Goal: Task Accomplishment & Management: Use online tool/utility

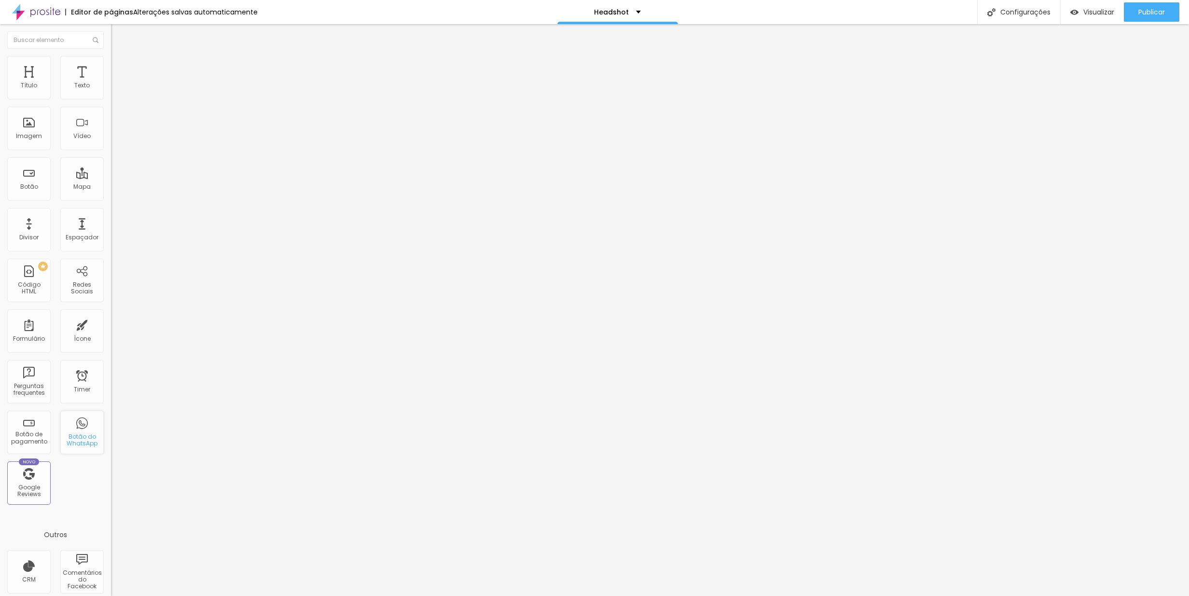
click at [84, 433] on div "Botão do WhatsApp" at bounding box center [82, 440] width 38 height 14
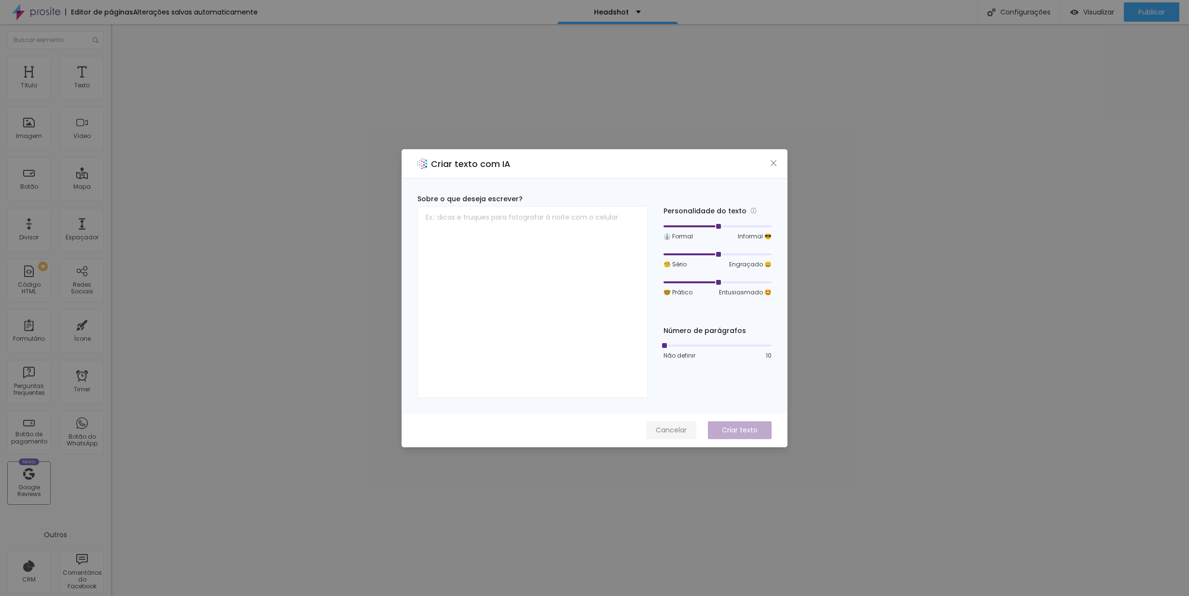
click at [684, 428] on span "Cancelar" at bounding box center [671, 430] width 31 height 10
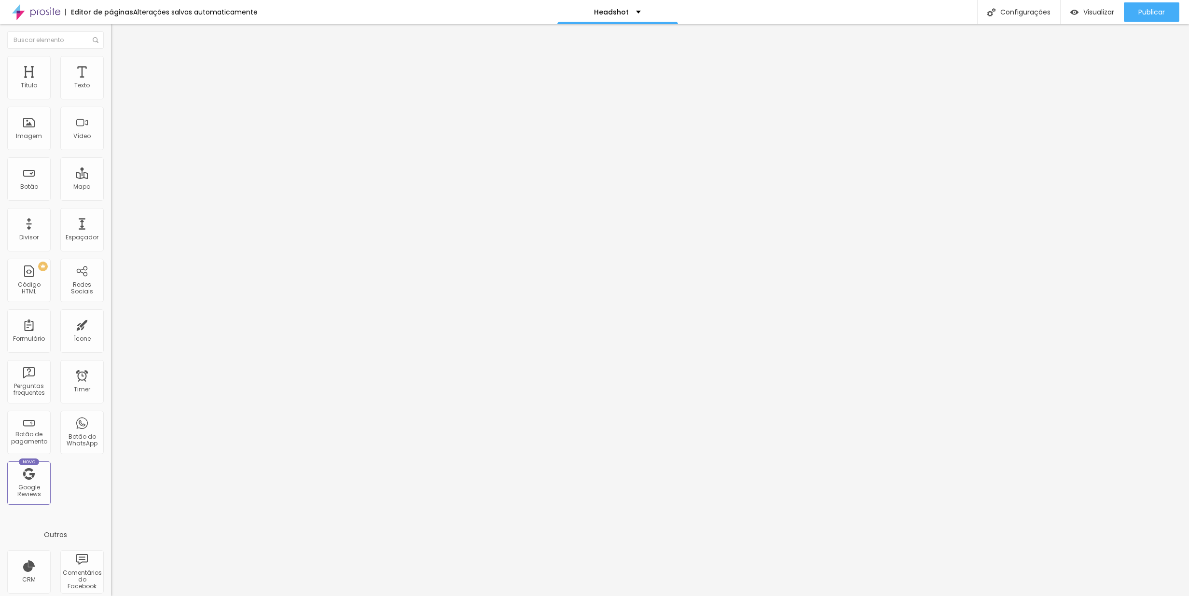
click at [111, 83] on span "Trocar imagem" at bounding box center [137, 79] width 53 height 8
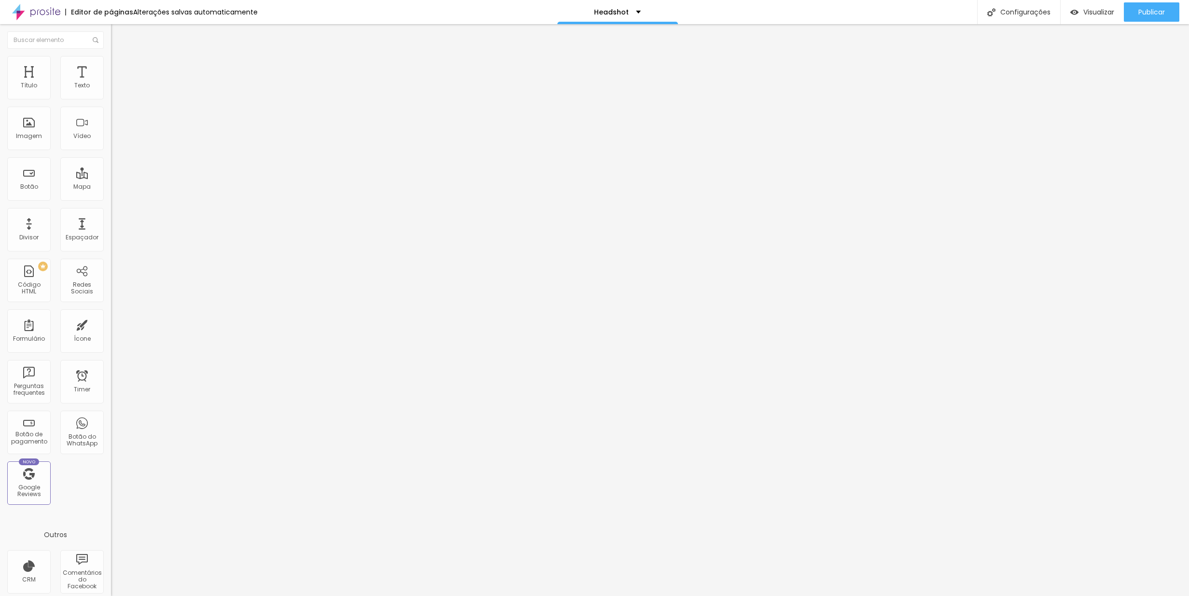
click at [111, 83] on span "Trocar imagem" at bounding box center [137, 79] width 53 height 8
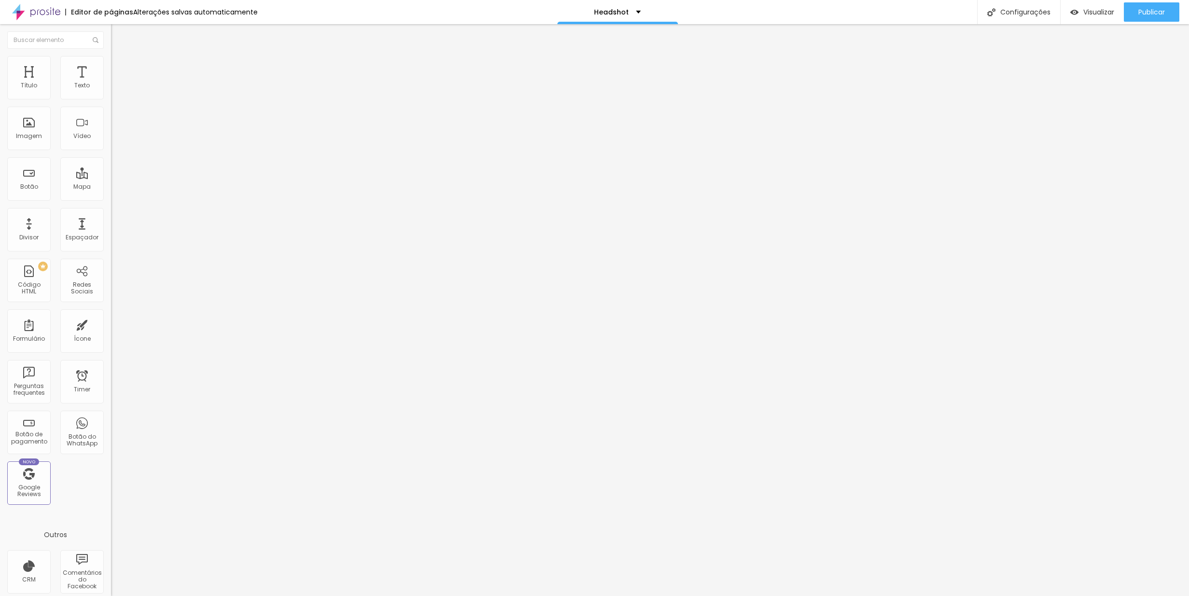
click at [111, 82] on div "Trocar imagem" at bounding box center [166, 78] width 111 height 7
click at [111, 83] on span "Trocar imagem" at bounding box center [137, 79] width 53 height 8
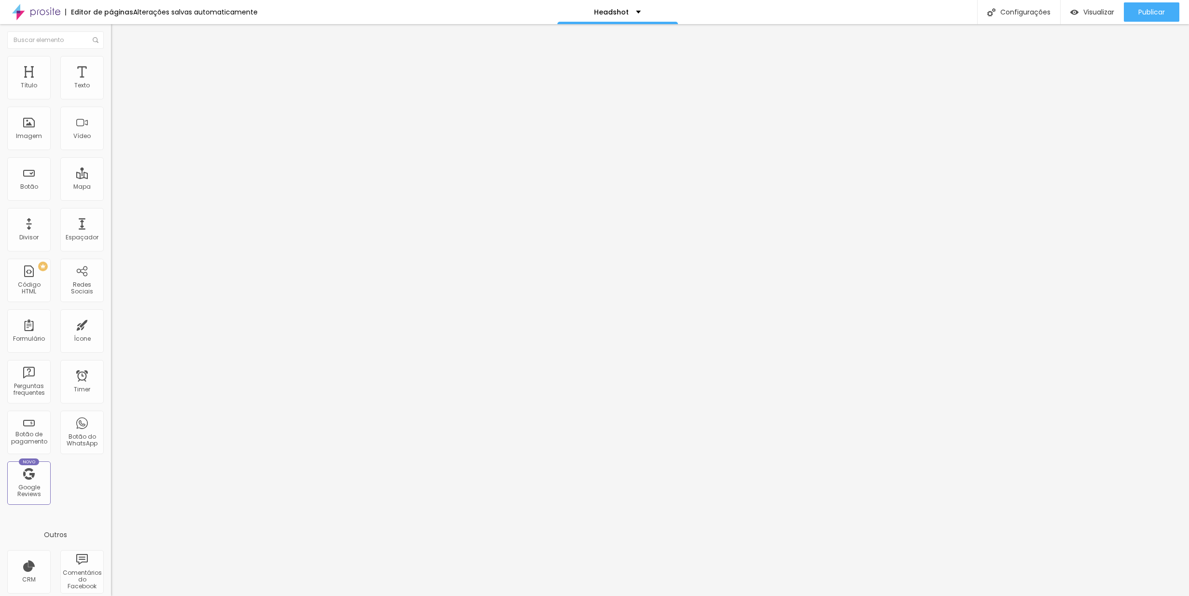
click at [111, 83] on span "Trocar imagem" at bounding box center [137, 79] width 53 height 8
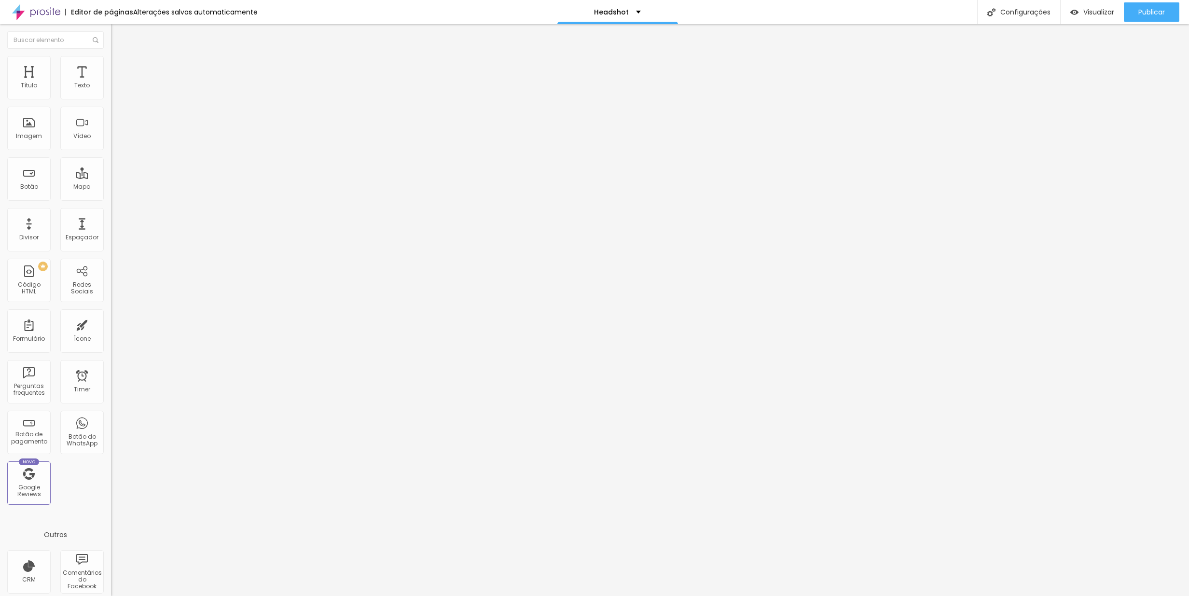
click at [111, 83] on span "Trocar imagem" at bounding box center [137, 79] width 53 height 8
drag, startPoint x: 111, startPoint y: 139, endPoint x: 121, endPoint y: 148, distance: 13.0
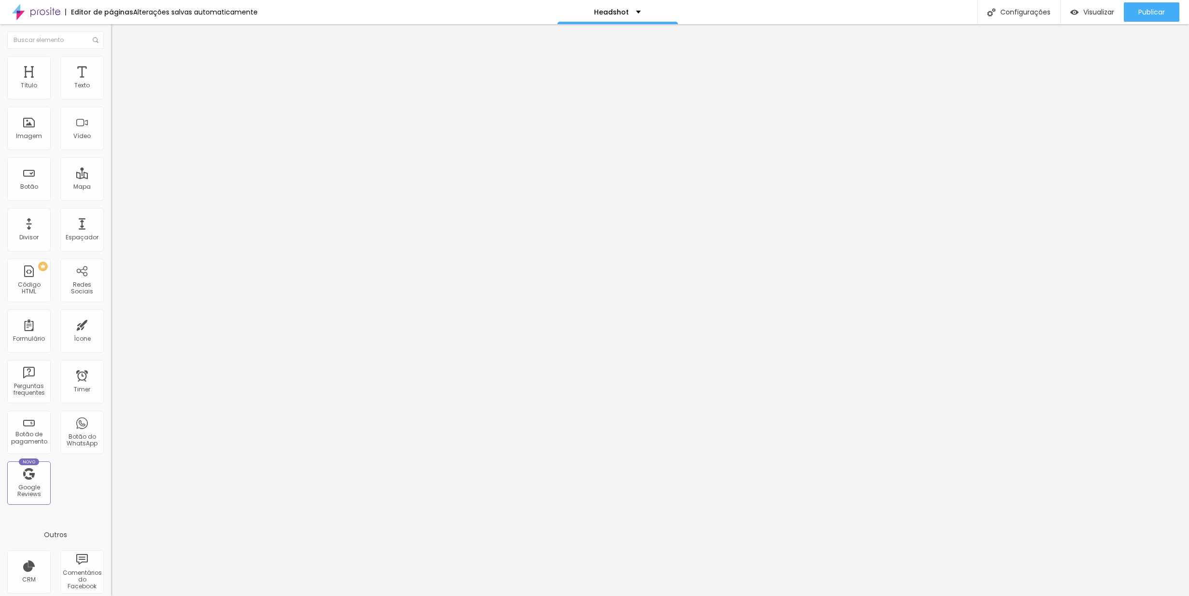
click at [111, 83] on span "Trocar imagem" at bounding box center [137, 79] width 53 height 8
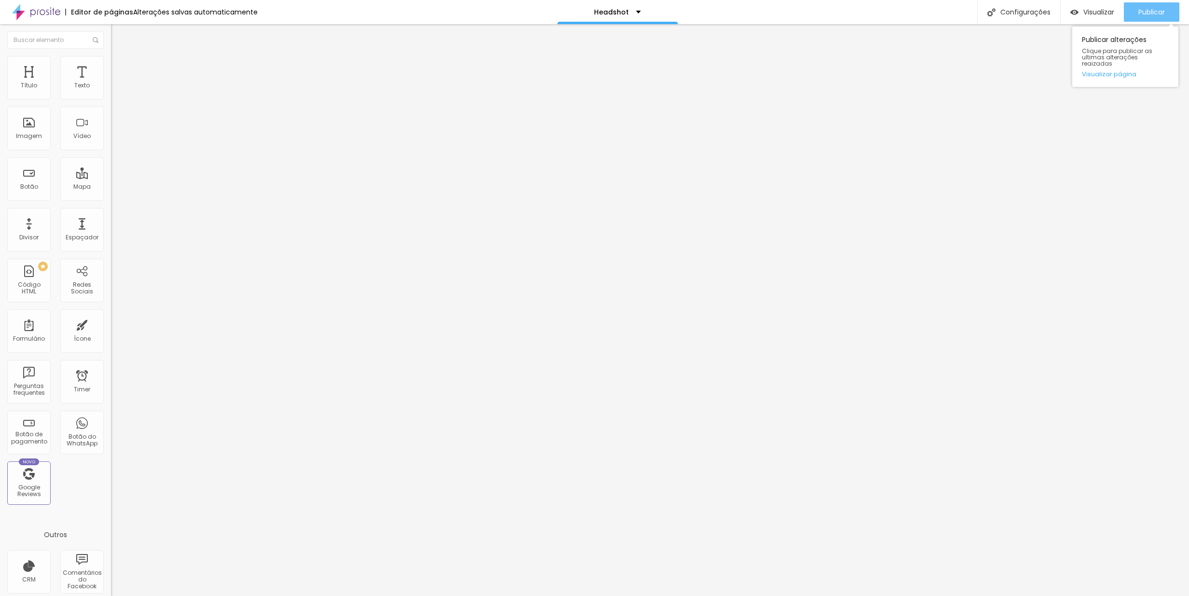
click at [1149, 14] on span "Publicar" at bounding box center [1151, 12] width 27 height 8
click at [1083, 12] on span "Visualizar" at bounding box center [1098, 12] width 31 height 8
click at [120, 67] on span "Avançado" at bounding box center [136, 62] width 32 height 8
click at [120, 57] on span "Estilo" at bounding box center [127, 53] width 15 height 8
click at [111, 83] on span "Trocar imagem" at bounding box center [137, 79] width 53 height 8
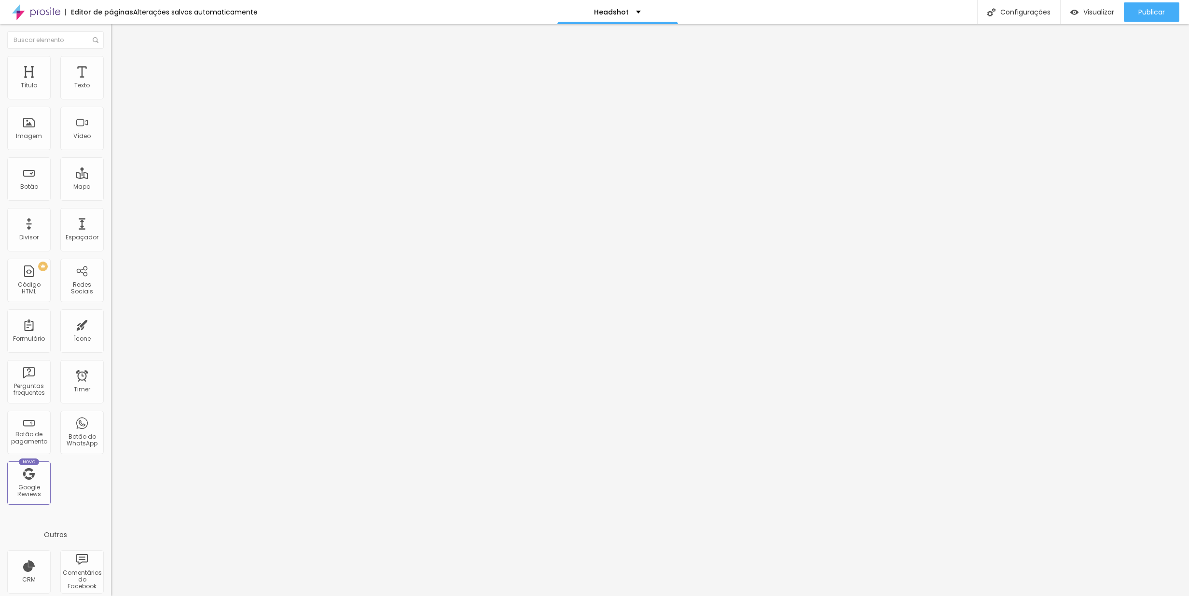
click at [111, 83] on span "Trocar imagem" at bounding box center [137, 79] width 53 height 8
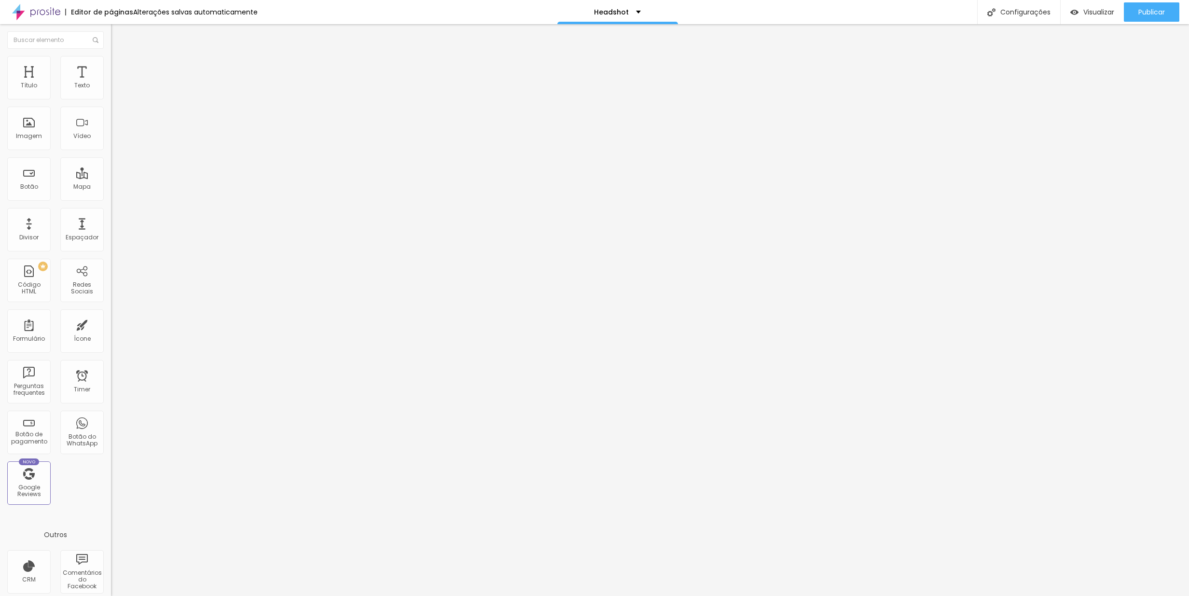
click at [1150, 10] on span "Publicar" at bounding box center [1151, 12] width 27 height 8
click at [1140, 14] on span "Publicar" at bounding box center [1151, 12] width 27 height 8
click at [1143, 5] on div "Publicar" at bounding box center [1151, 11] width 27 height 19
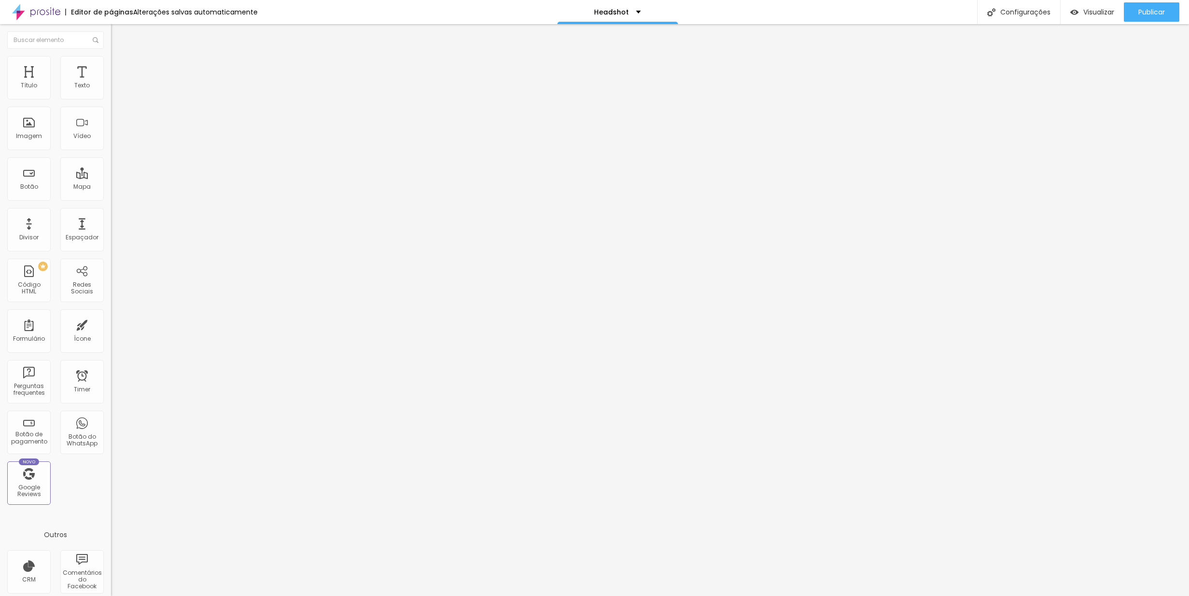
click at [120, 57] on span "Conteúdo" at bounding box center [135, 53] width 30 height 8
click at [111, 61] on li "Estilo" at bounding box center [166, 61] width 111 height 10
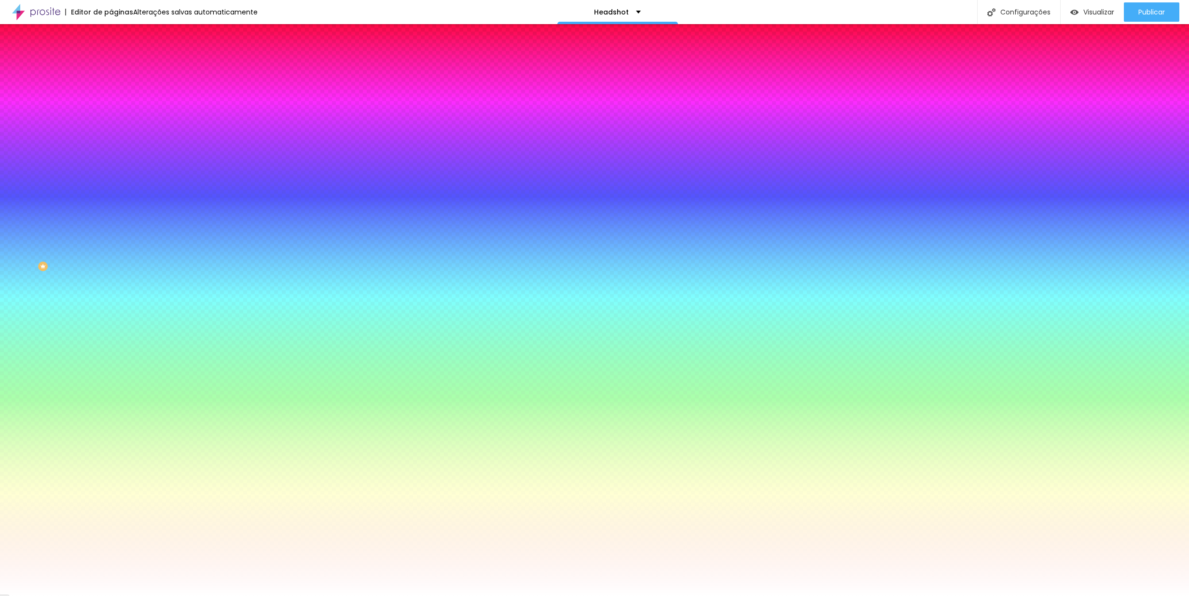
click at [111, 66] on img at bounding box center [115, 70] width 9 height 9
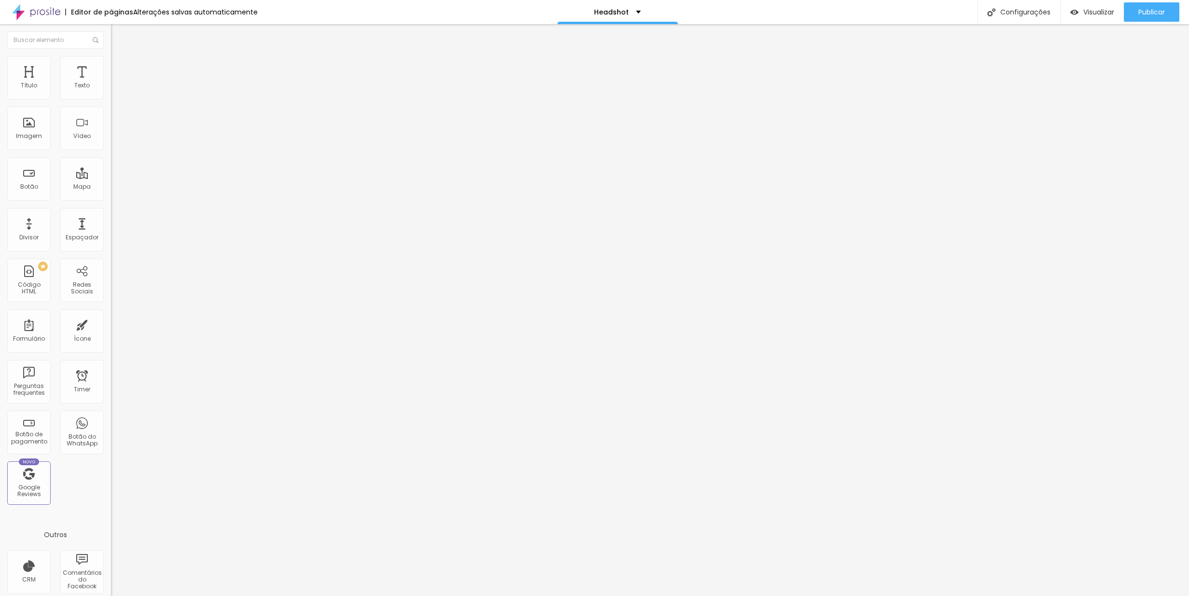
click at [118, 37] on img "button" at bounding box center [122, 35] width 8 height 8
click at [86, 435] on div "Botão do WhatsApp" at bounding box center [82, 440] width 38 height 14
drag, startPoint x: 50, startPoint y: 110, endPoint x: 85, endPoint y: 110, distance: 35.7
click at [111, 98] on input "[PHONE_NUMBER]" at bounding box center [169, 94] width 116 height 10
click at [111, 188] on img at bounding box center [166, 243] width 111 height 111
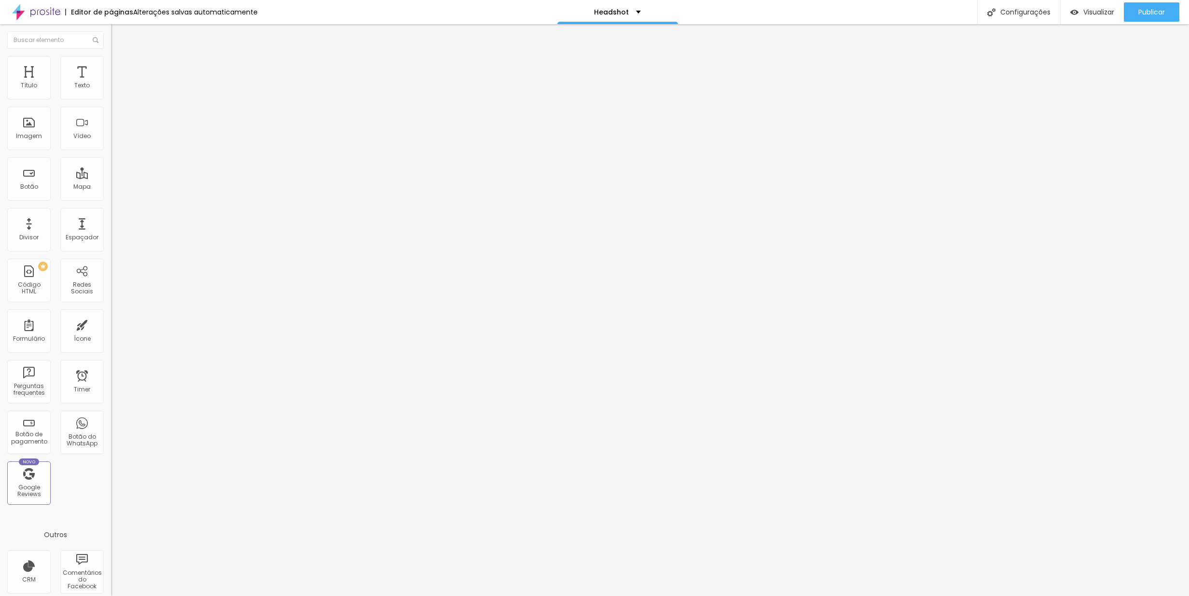
scroll to position [3331, 0]
drag, startPoint x: 95, startPoint y: 109, endPoint x: 44, endPoint y: 109, distance: 51.1
click at [111, 109] on div "[PHONE_NUMBER] + 1" at bounding box center [166, 194] width 111 height 211
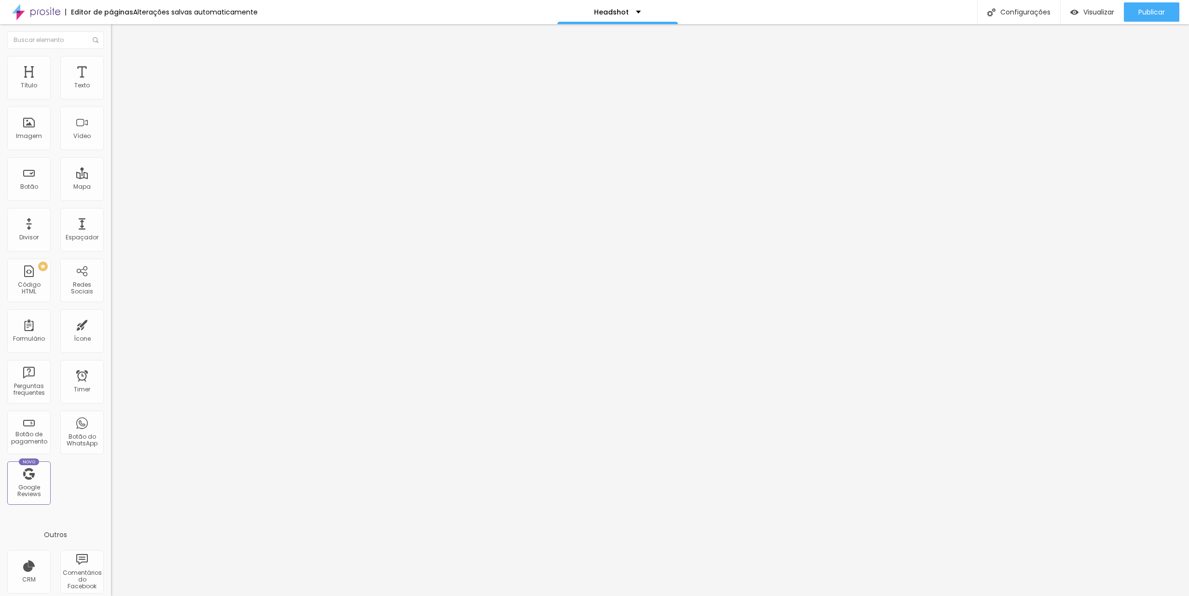
type input "7863037397"
click at [111, 306] on input "Conversar no WhatsApp" at bounding box center [169, 311] width 116 height 10
drag, startPoint x: 43, startPoint y: 139, endPoint x: 7, endPoint y: 139, distance: 36.2
click at [111, 306] on input "Conversar no WhatsApp" at bounding box center [169, 311] width 116 height 10
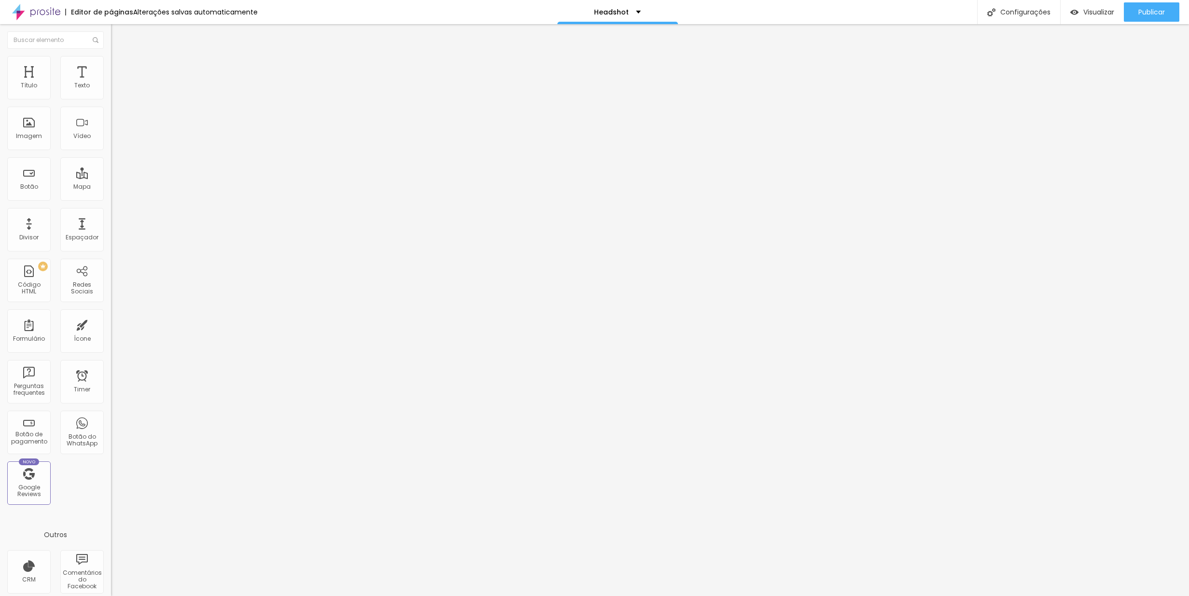
type input "Chamano WhatsApp"
click at [111, 333] on textarea "Olá, cheguei até você pela página {page_title} e gostaria de mais informações" at bounding box center [165, 341] width 109 height 16
drag, startPoint x: 37, startPoint y: 177, endPoint x: 74, endPoint y: 177, distance: 37.1
click at [111, 333] on textarea "Olá, cheguei até você pela página {page_title} e gostaria de mais informações" at bounding box center [165, 341] width 109 height 16
type textarea "Olá, cheguei até você pela página de headshot e gostaria de mais informações"
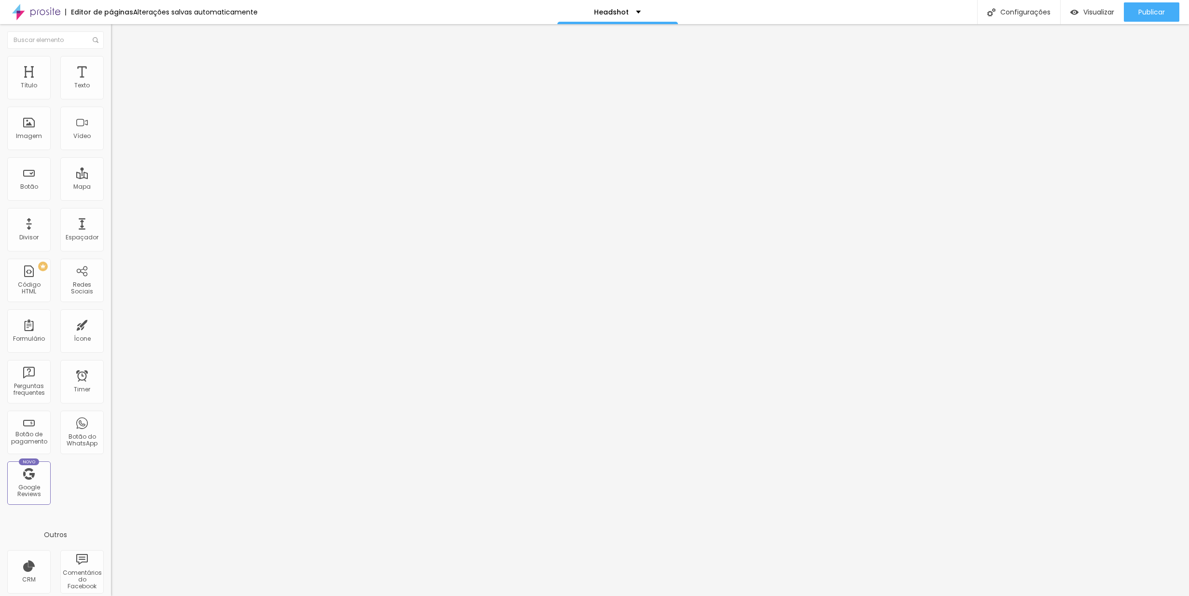
click at [111, 280] on div "Editar Botão do WhatsApp Conteúdo Estilo Avançado Número do WhatsApp * [PHONE_N…" at bounding box center [166, 310] width 111 height 572
click at [111, 306] on input "Chamano WhatsApp" at bounding box center [169, 311] width 116 height 10
type input "Chama no WhatsApp"
click at [1156, 14] on span "Publicar" at bounding box center [1151, 12] width 27 height 8
click at [1142, 12] on span "Publicar" at bounding box center [1151, 12] width 27 height 8
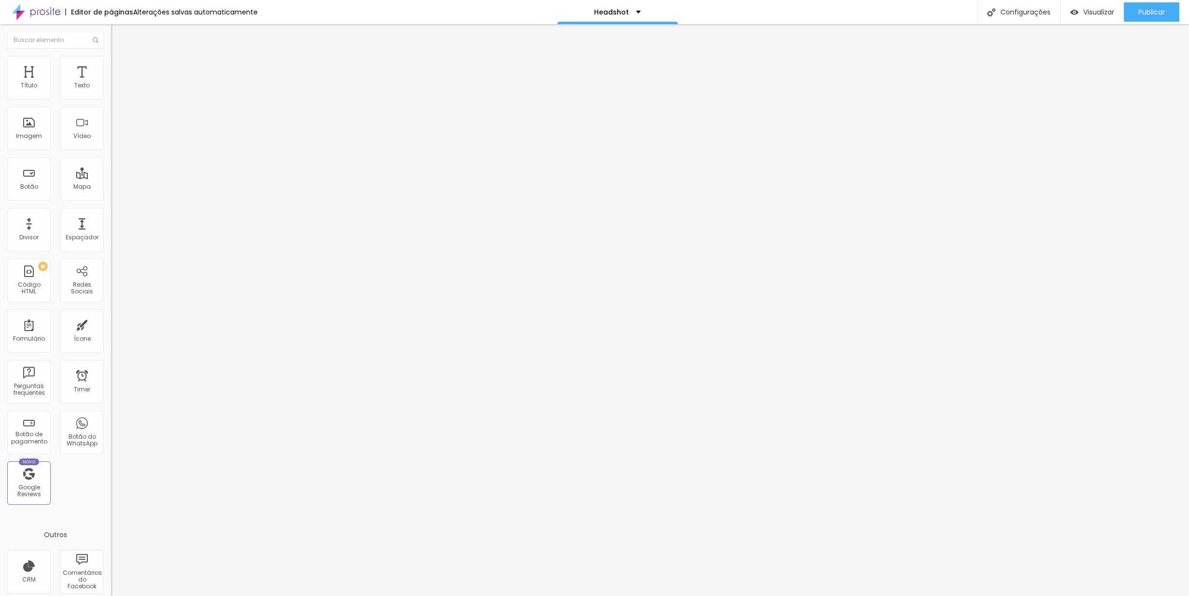
click at [111, 199] on input "[URL][DOMAIN_NAME][PHONE_NUMBER]" at bounding box center [169, 194] width 116 height 10
paste input "[DOMAIN_NAME][URL]"
type input "[URL][DOMAIN_NAME]"
click at [111, 216] on div "Texto Agende seu Horario pelo Whatsapp Alinhamento Tamanho Normal Pequeno Norma…" at bounding box center [166, 145] width 111 height 140
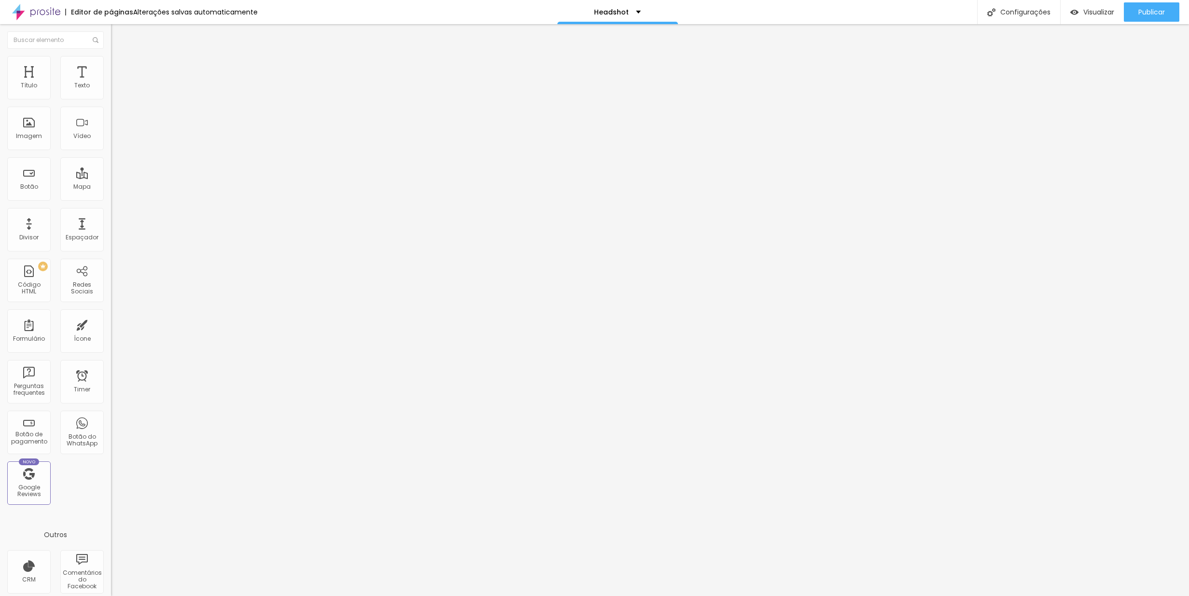
scroll to position [0, 0]
click at [1140, 14] on span "Publicar" at bounding box center [1151, 12] width 27 height 8
click at [1140, 13] on span "Publicar" at bounding box center [1151, 12] width 27 height 8
click at [1104, 13] on span "Visualizar" at bounding box center [1089, 12] width 31 height 8
type input "38"
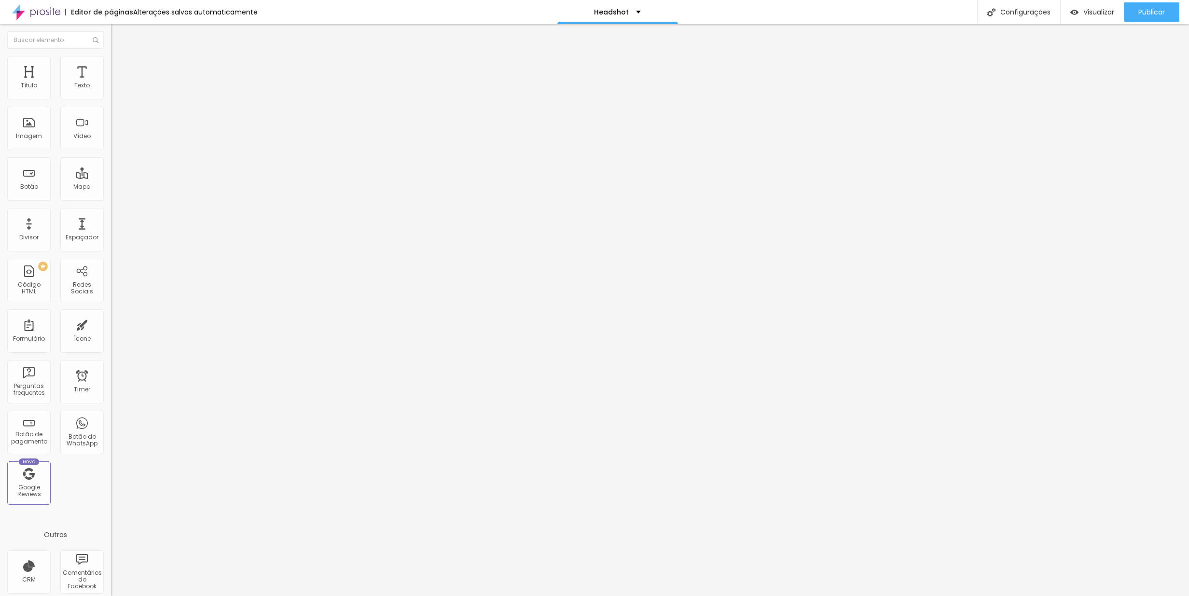
type input "38"
type input "37"
type input "36"
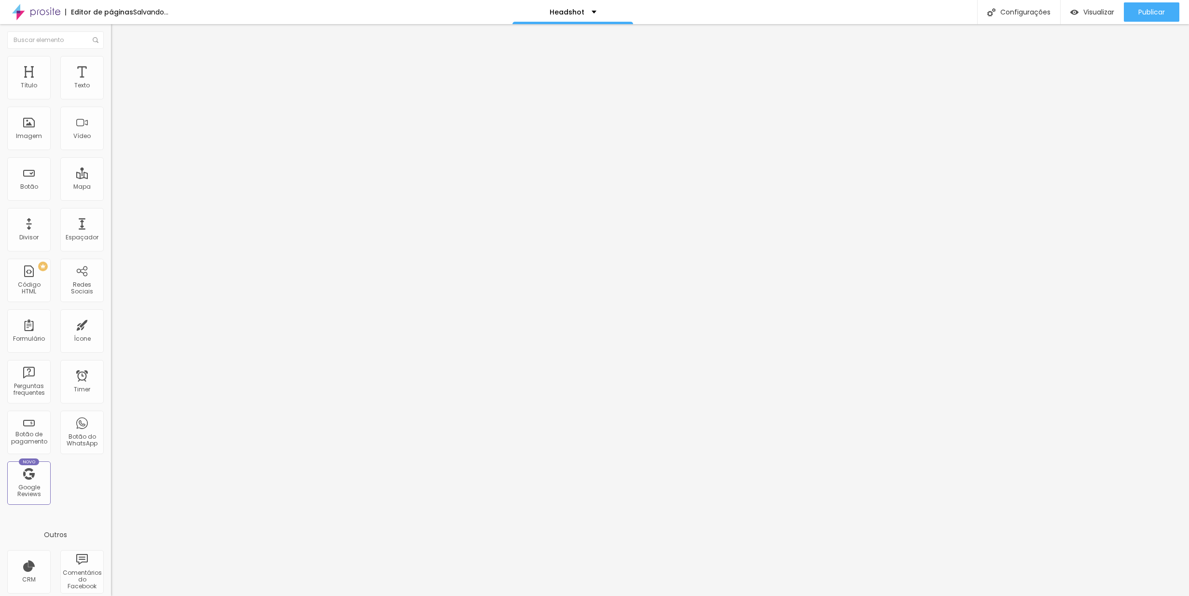
type input "35"
type input "34"
type input "33"
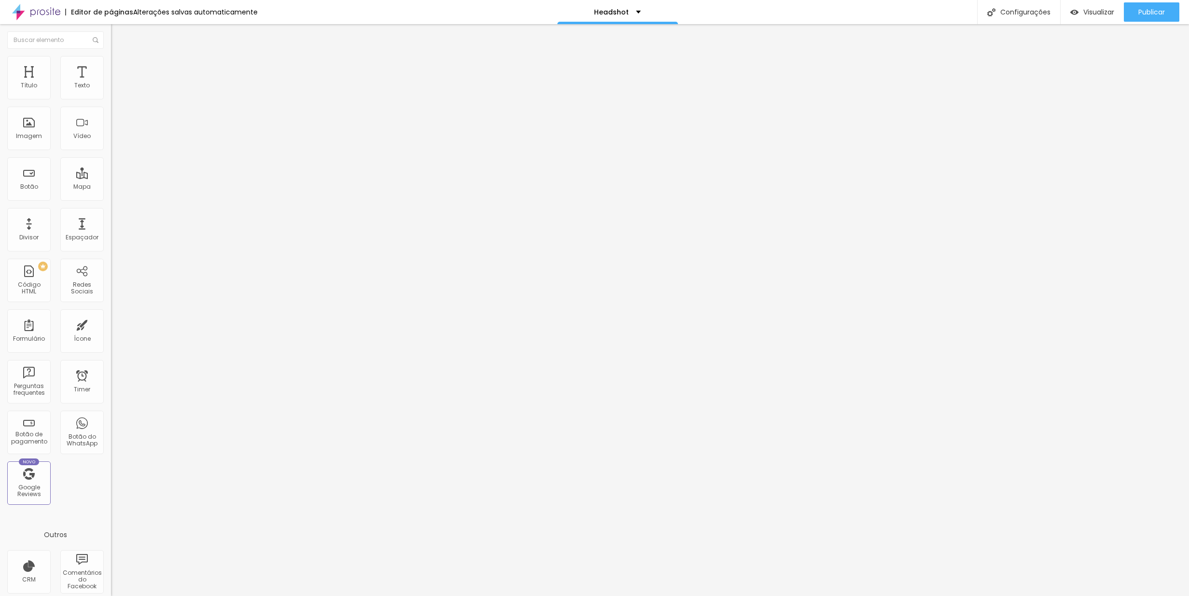
type input "33"
type input "32"
type input "31"
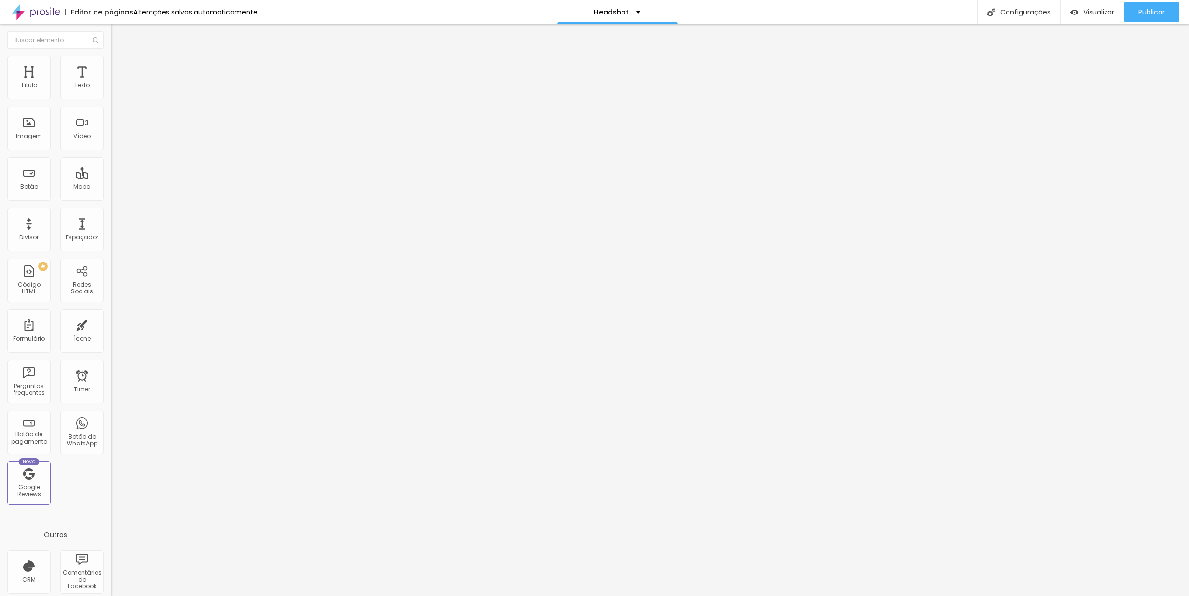
type input "30"
type input "29"
type input "28"
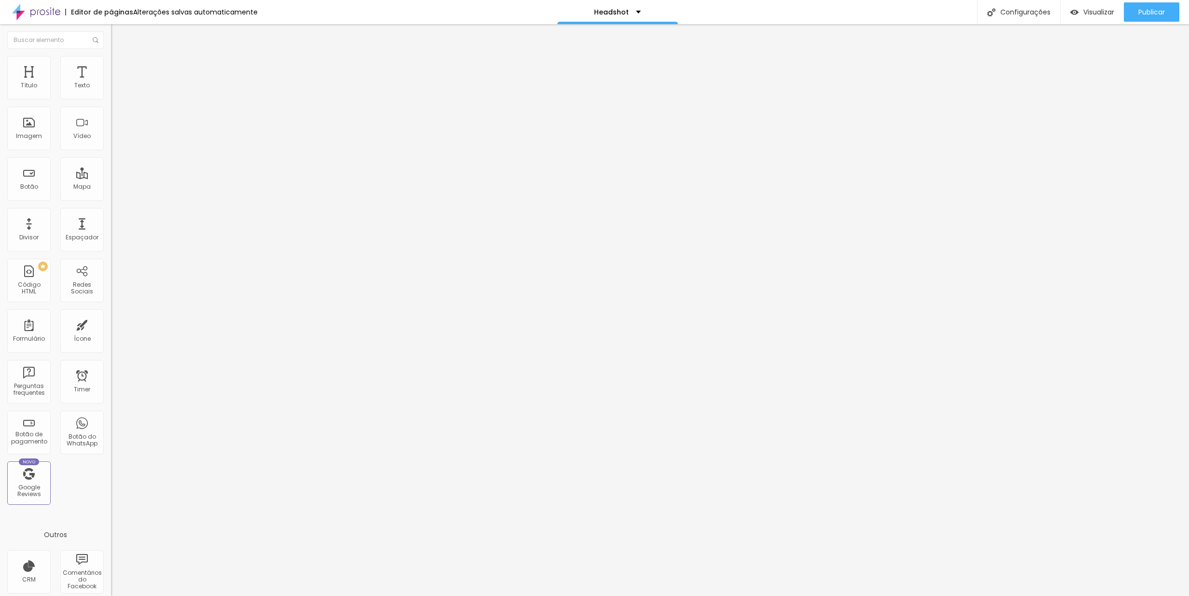
type input "28"
type input "27"
type input "26"
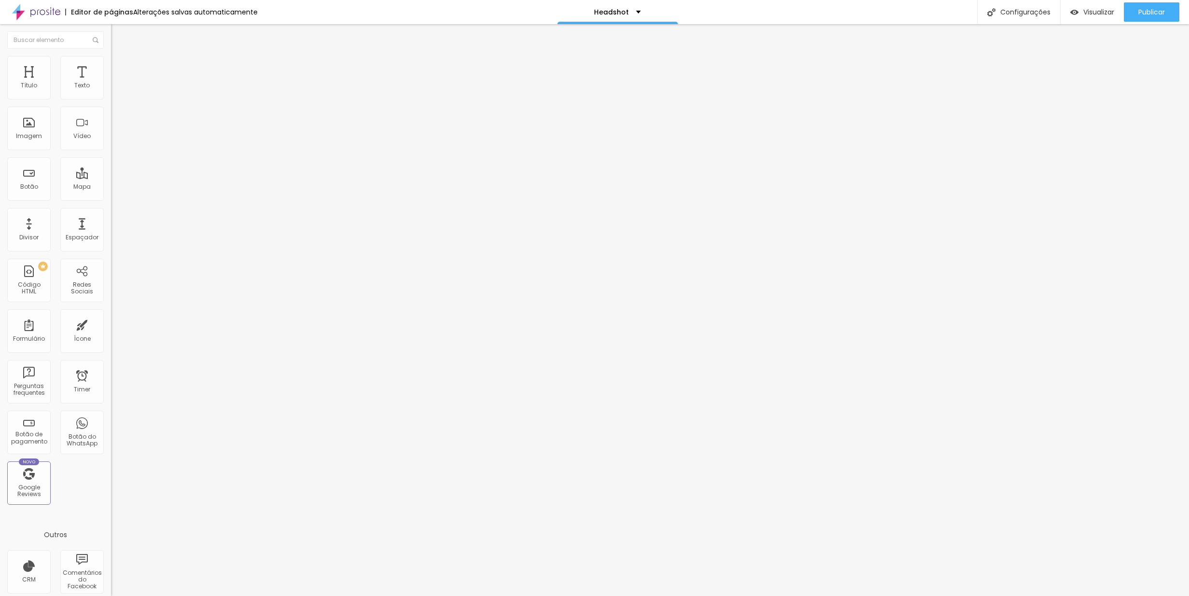
type input "25"
type input "24"
drag, startPoint x: 39, startPoint y: 203, endPoint x: 45, endPoint y: 217, distance: 14.7
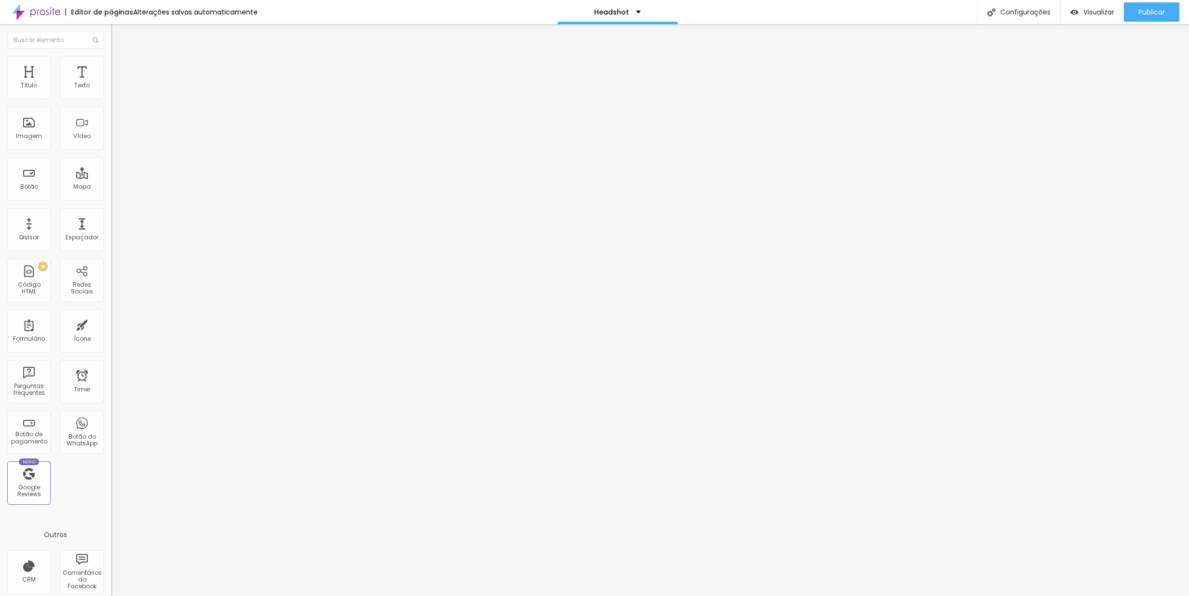
type input "24"
click at [111, 228] on input "range" at bounding box center [142, 232] width 62 height 8
click at [120, 66] on span "Avançado" at bounding box center [136, 62] width 32 height 8
click at [111, 56] on li "Estilo" at bounding box center [166, 51] width 111 height 10
type input "20"
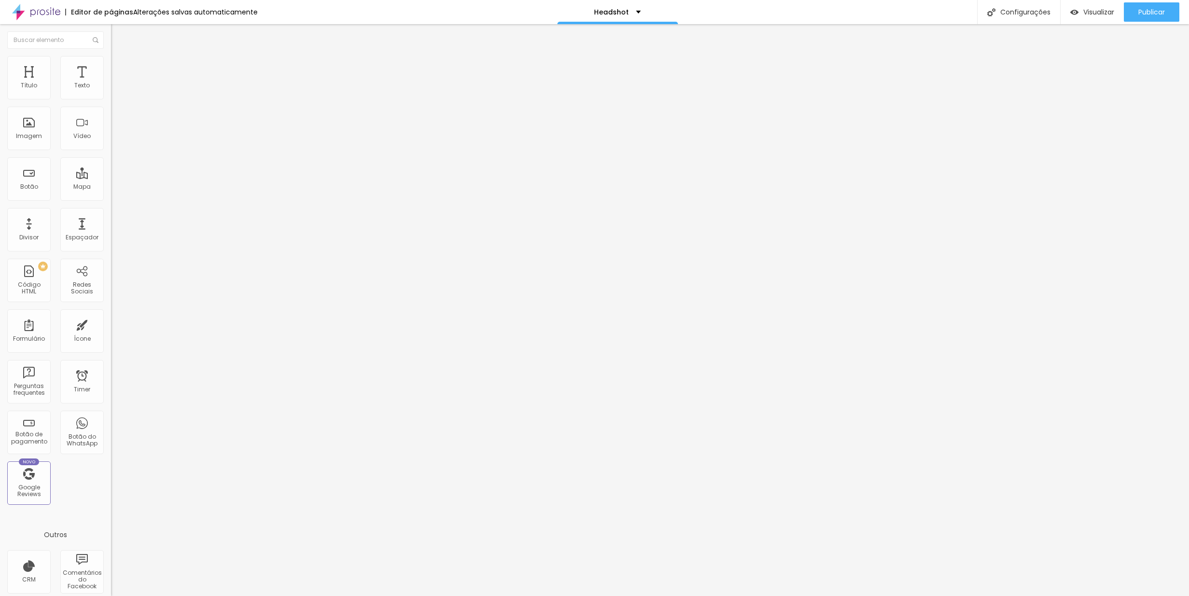
type input "20"
type input "19"
type input "18"
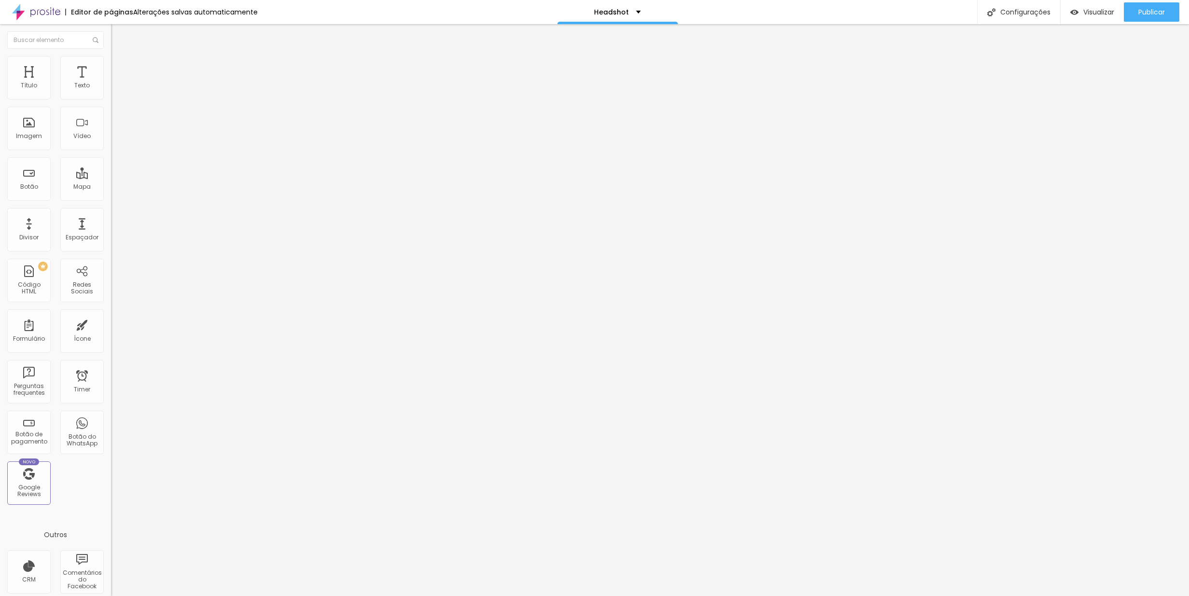
type input "19"
type input "20"
click at [111, 228] on input "range" at bounding box center [142, 232] width 62 height 8
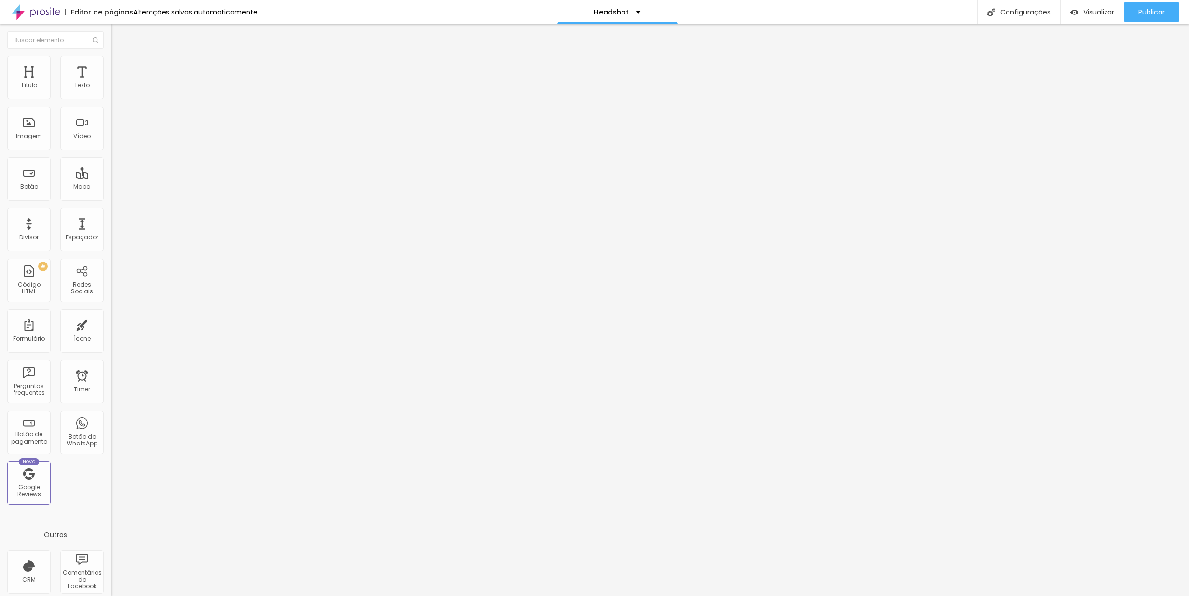
type input "19"
type input "20"
click at [111, 228] on input "range" at bounding box center [142, 232] width 62 height 8
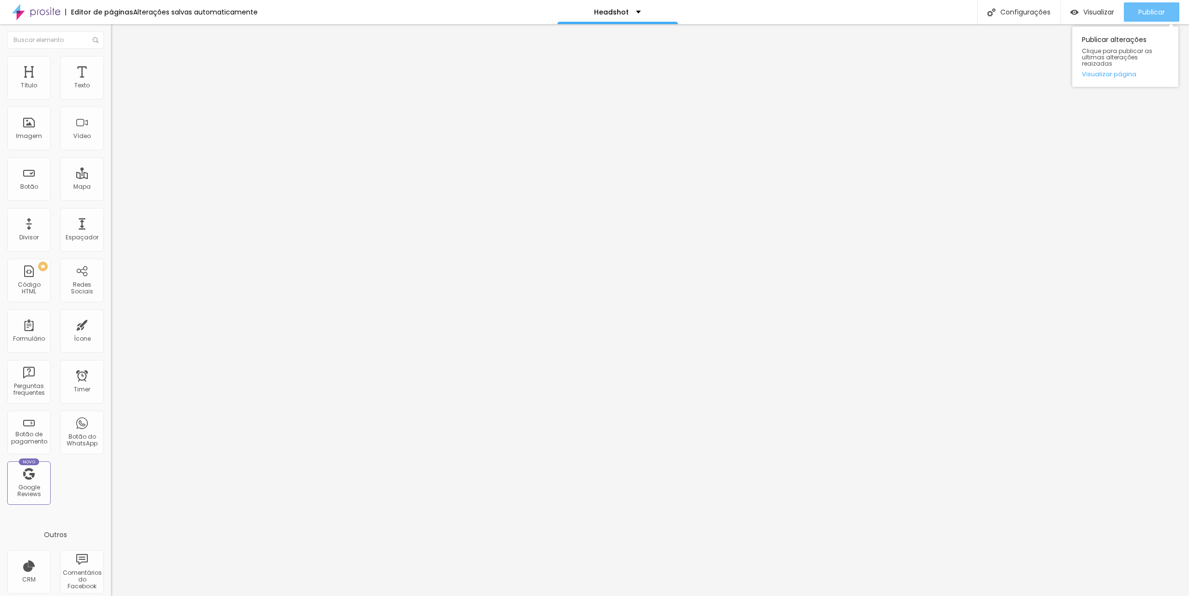
click at [1150, 16] on div "Publicar" at bounding box center [1151, 11] width 27 height 19
click at [1101, 13] on span "Visualizar" at bounding box center [1089, 12] width 31 height 8
type input "19"
type input "20"
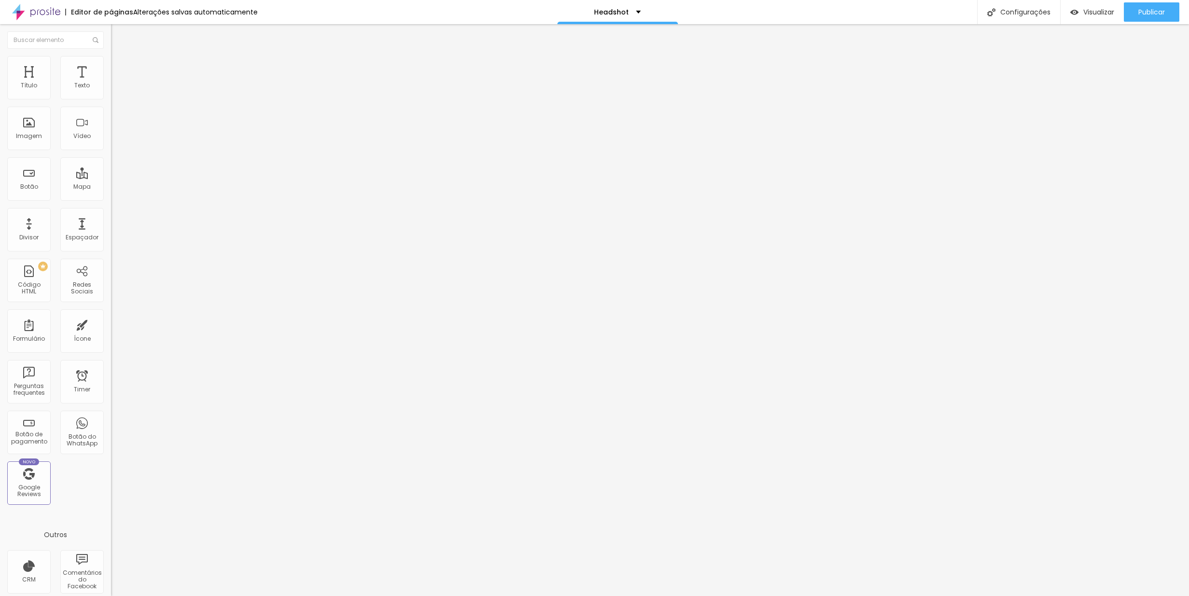
type input "20"
type input "21"
type input "22"
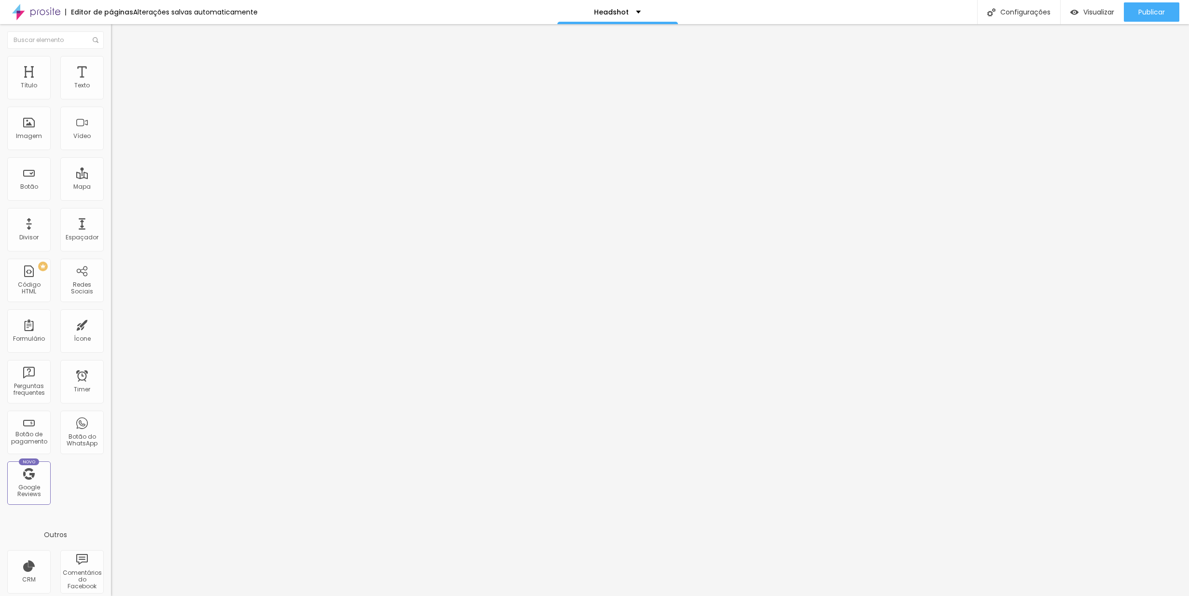
type input "23"
type input "24"
type input "23"
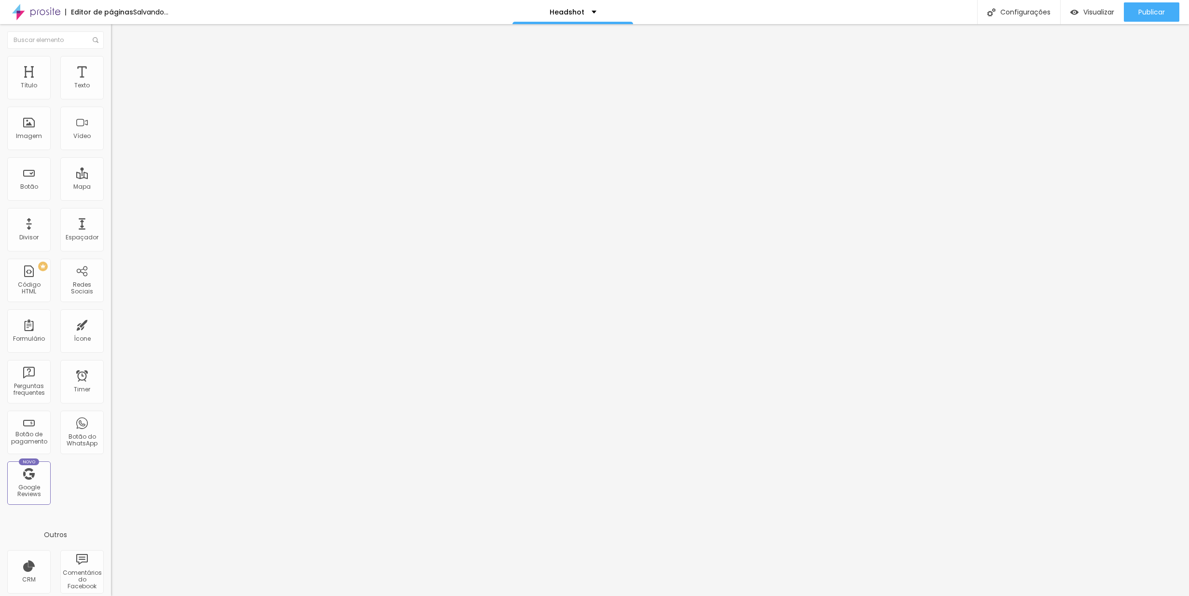
type input "23"
click at [111, 228] on input "range" at bounding box center [142, 232] width 62 height 8
drag, startPoint x: 1162, startPoint y: 11, endPoint x: 1130, endPoint y: 13, distance: 31.4
click at [1162, 11] on span "Publicar" at bounding box center [1151, 12] width 27 height 8
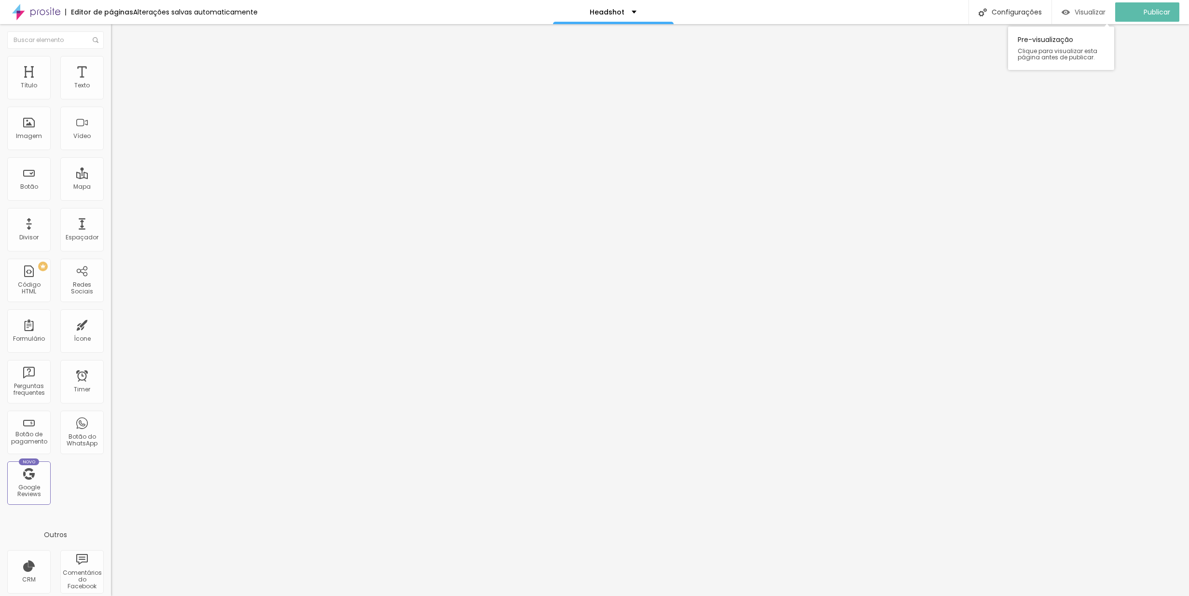
click at [1101, 12] on span "Visualizar" at bounding box center [1089, 12] width 31 height 8
